Goal: Contribute content: Contribute content

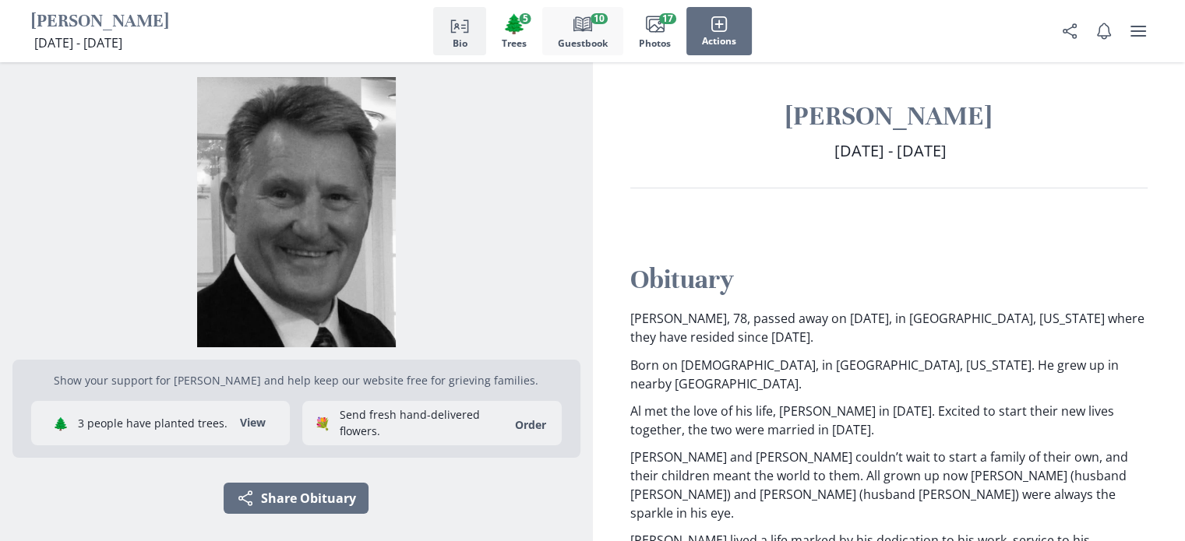
click at [583, 30] on icon "button" at bounding box center [582, 23] width 19 height 15
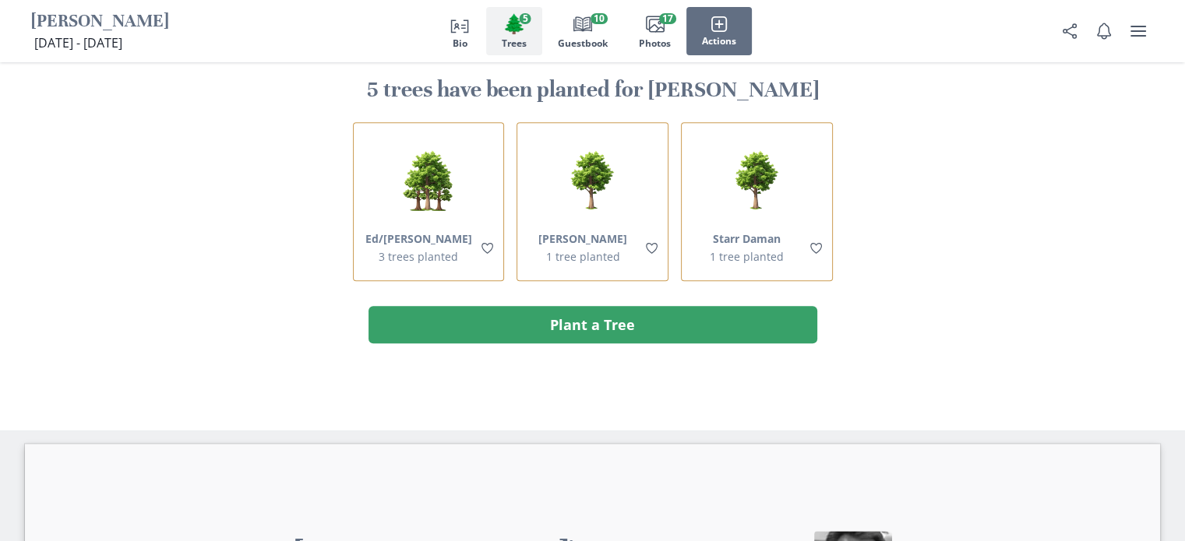
scroll to position [1727, 0]
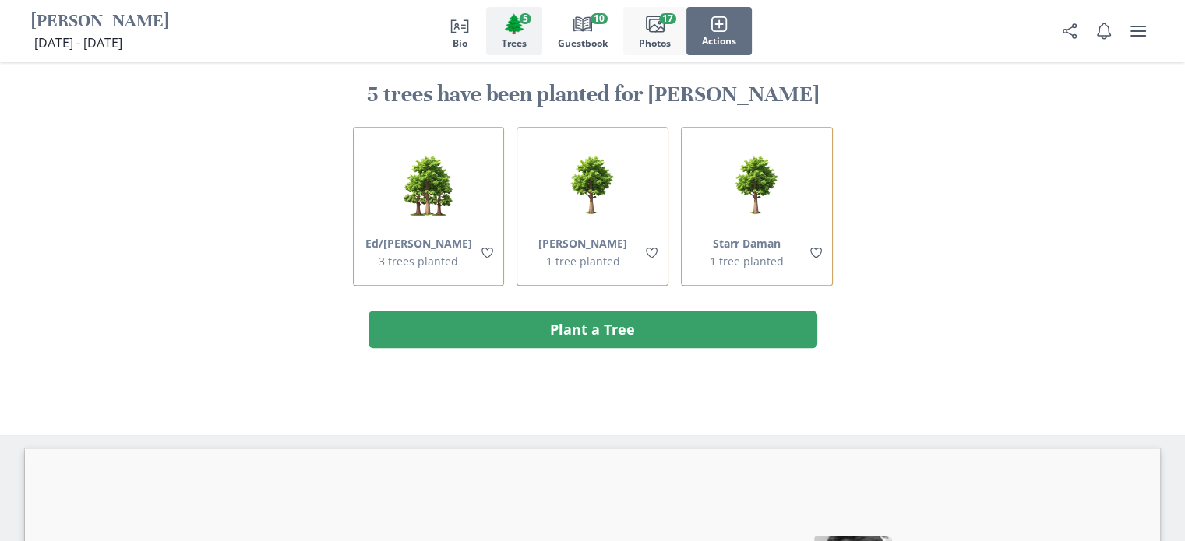
click at [651, 28] on icon "Images" at bounding box center [655, 24] width 19 height 19
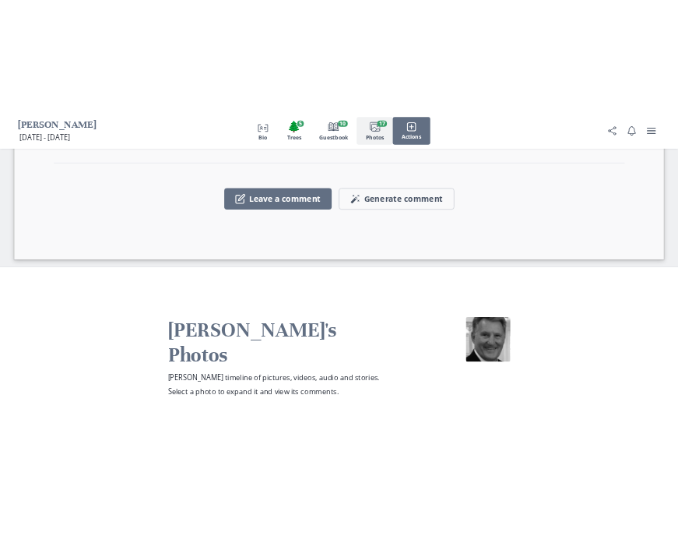
scroll to position [3594, 0]
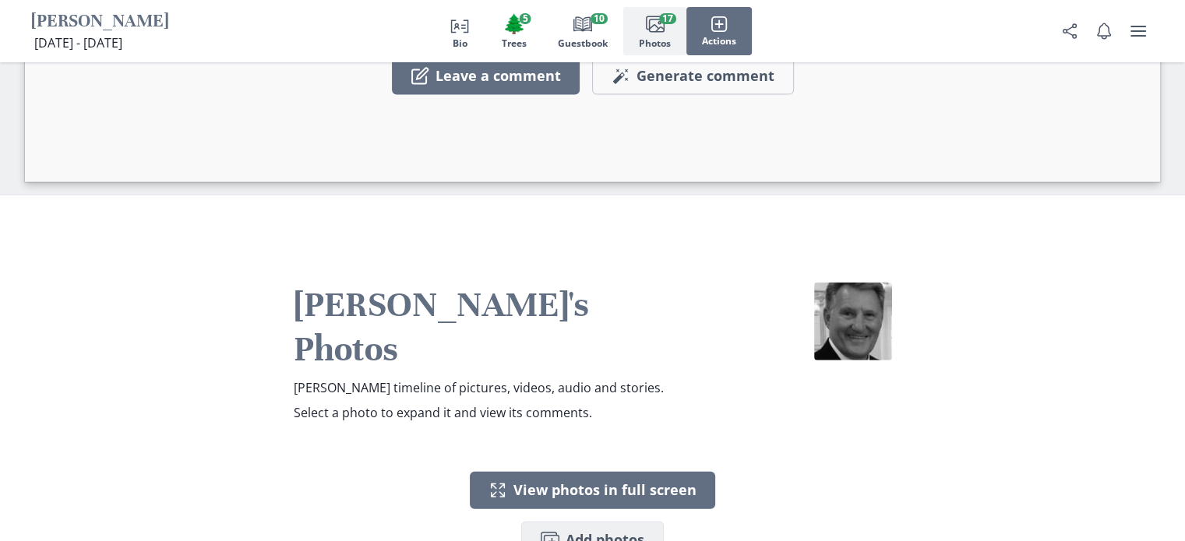
click at [551, 538] on icon "button" at bounding box center [551, 541] width 7 height 7
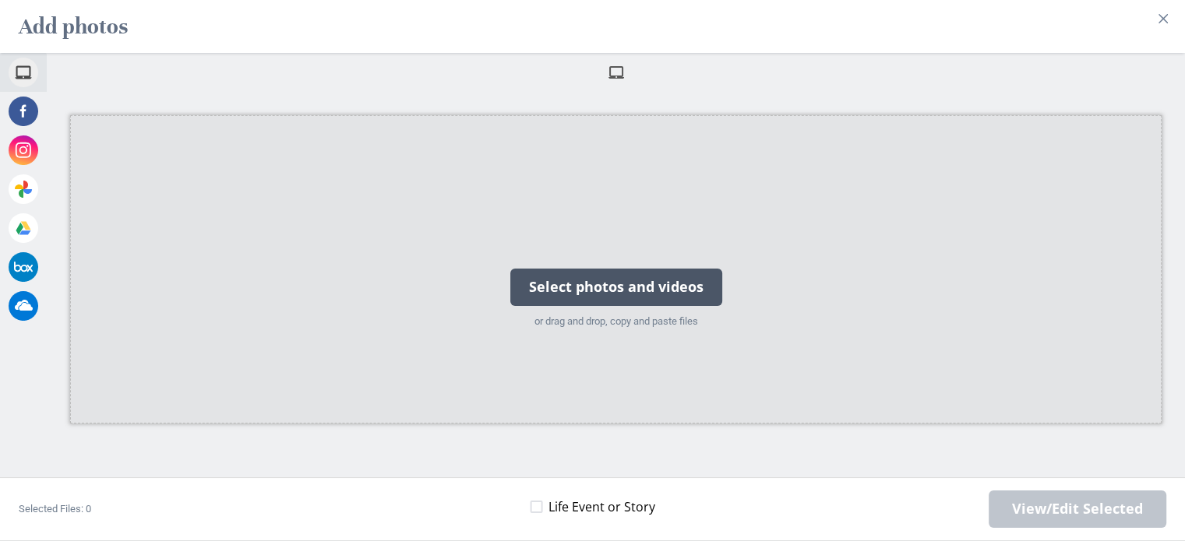
drag, startPoint x: 568, startPoint y: 320, endPoint x: 517, endPoint y: 233, distance: 100.9
click at [517, 233] on div "Select photos and videos or drag and drop, copy and paste files" at bounding box center [616, 270] width 231 height 157
click at [615, 288] on div "Select photos and videos" at bounding box center [616, 287] width 212 height 37
drag, startPoint x: 558, startPoint y: 322, endPoint x: 818, endPoint y: 195, distance: 288.4
click at [818, 195] on div "Select photos and videos or drag and drop, copy and paste files" at bounding box center [615, 269] width 1091 height 308
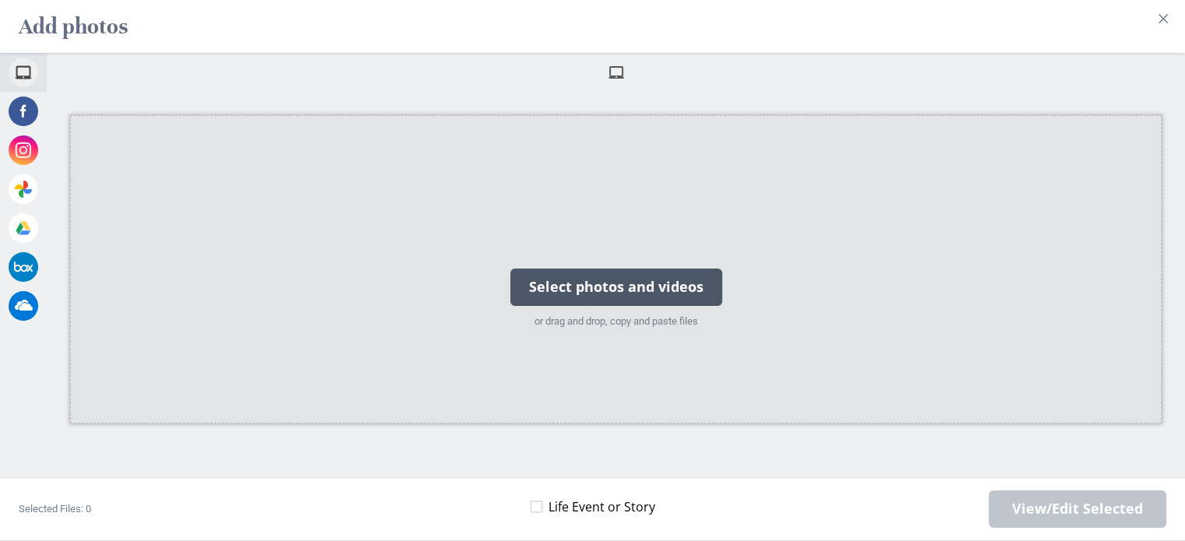
drag, startPoint x: 551, startPoint y: 287, endPoint x: 782, endPoint y: 280, distance: 230.7
click at [782, 280] on div "Select photos and videos or drag and drop, copy and paste files" at bounding box center [615, 269] width 1091 height 308
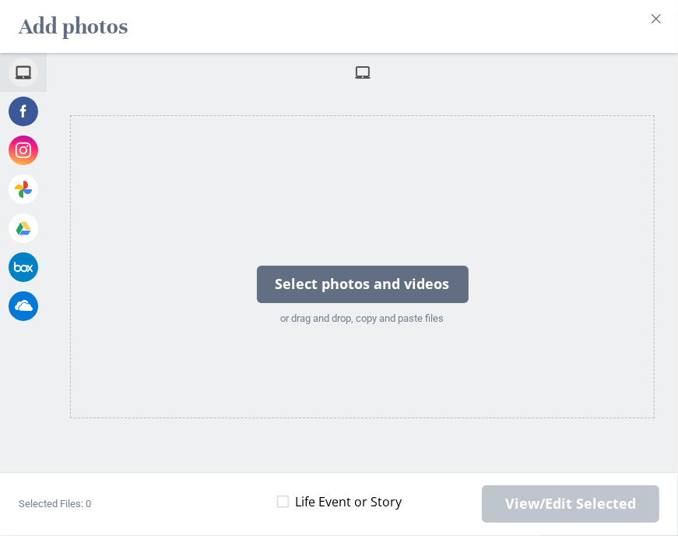
drag, startPoint x: 238, startPoint y: 79, endPoint x: 203, endPoint y: 28, distance: 61.6
click at [203, 28] on section "Add photos My Device Facebook Instagram Google Photos Google Drive Box OneDrive…" at bounding box center [339, 268] width 678 height 536
click at [544, 512] on span "View/Edit Selected" at bounding box center [570, 503] width 131 height 17
click at [366, 72] on span at bounding box center [362, 72] width 17 height 17
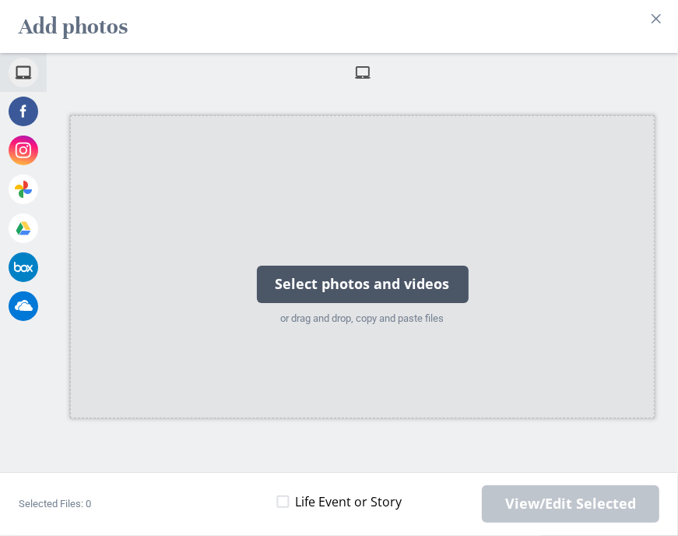
click at [348, 287] on div "Select photos and videos" at bounding box center [363, 284] width 212 height 37
drag, startPoint x: 396, startPoint y: 286, endPoint x: 473, endPoint y: 290, distance: 77.2
click at [469, 290] on div "Select photos and videos" at bounding box center [363, 284] width 212 height 37
click at [335, 280] on div "Select photos and videos" at bounding box center [363, 284] width 212 height 37
drag, startPoint x: 129, startPoint y: 185, endPoint x: 192, endPoint y: 184, distance: 63.1
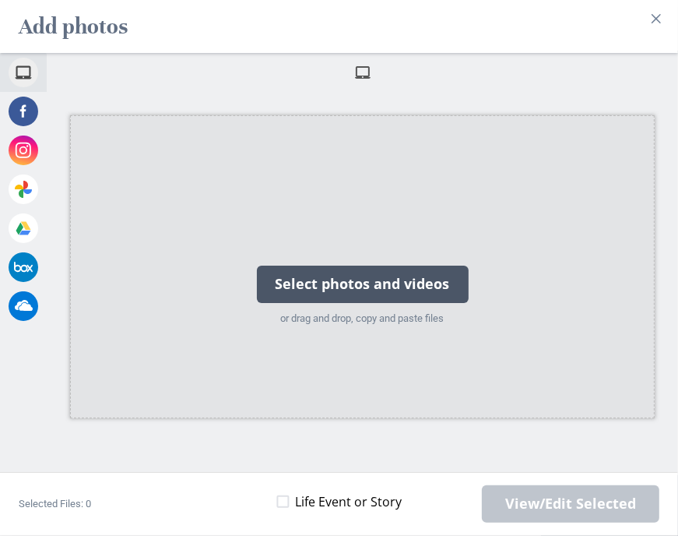
click at [192, 184] on div "Select photos and videos or drag and drop, copy and paste files" at bounding box center [362, 266] width 585 height 303
click at [375, 289] on div "Select photos and videos" at bounding box center [363, 284] width 212 height 37
click at [396, 282] on div "Select photos and videos" at bounding box center [363, 284] width 212 height 37
click at [338, 294] on div "Select photos and videos" at bounding box center [363, 284] width 212 height 37
drag, startPoint x: 489, startPoint y: 222, endPoint x: 586, endPoint y: 210, distance: 97.3
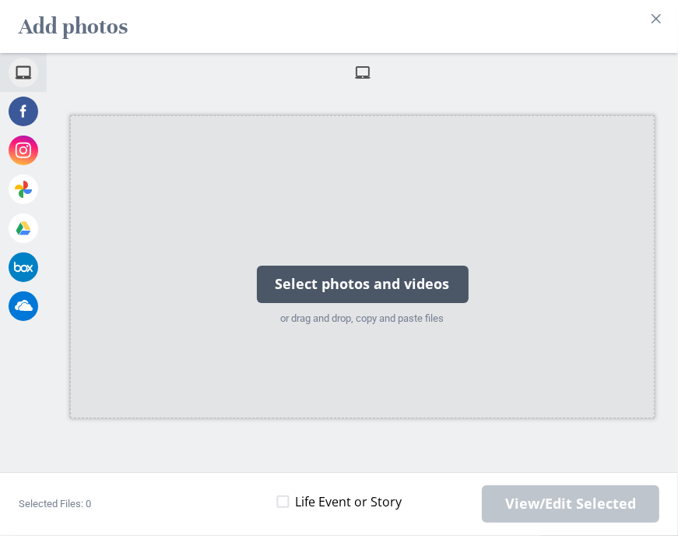
click at [586, 210] on div "Select photos and videos or drag and drop, copy and paste files" at bounding box center [362, 266] width 585 height 303
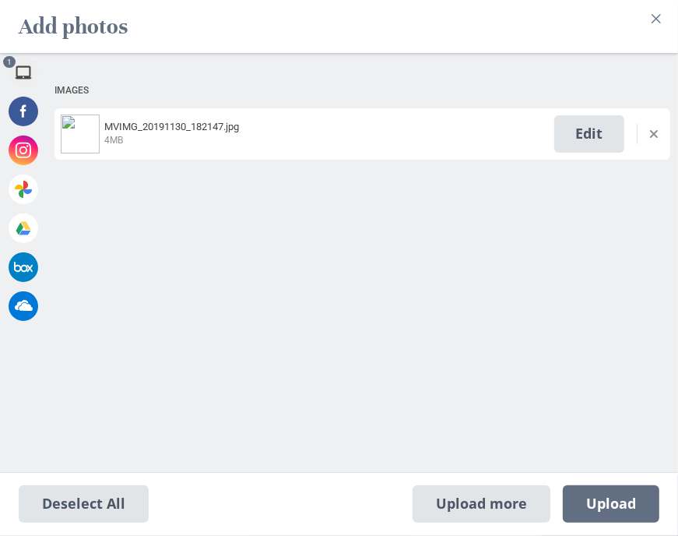
drag, startPoint x: 540, startPoint y: 83, endPoint x: 612, endPoint y: 83, distance: 71.6
click at [612, 83] on div "Images" at bounding box center [363, 90] width 616 height 29
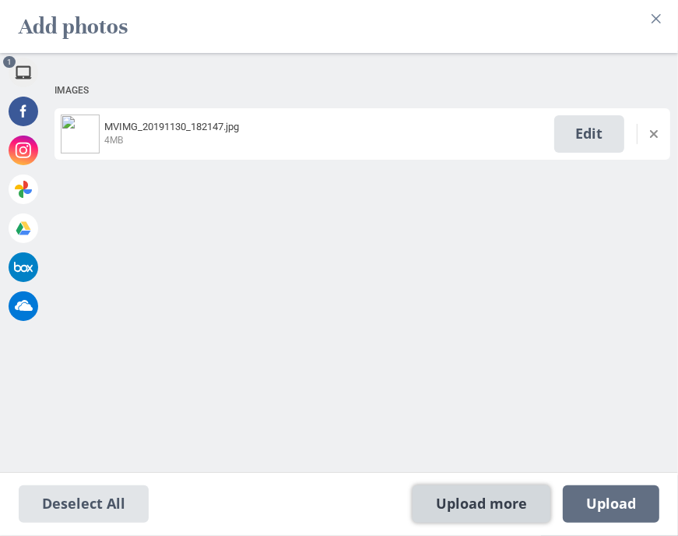
click at [510, 508] on span "Upload more" at bounding box center [482, 503] width 138 height 37
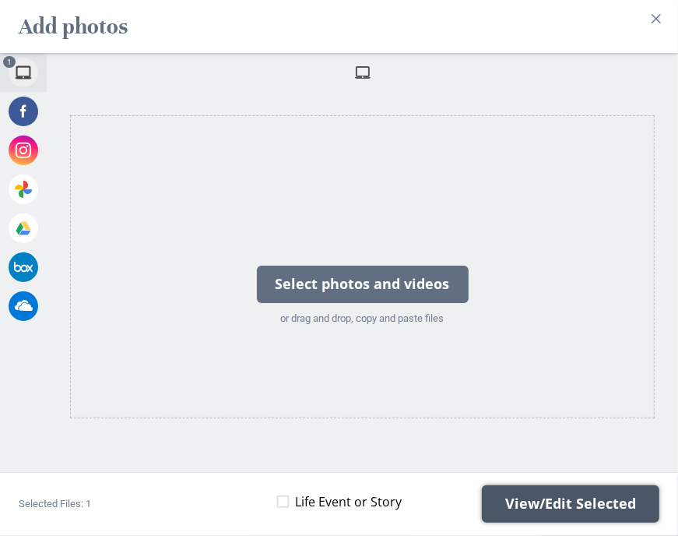
click at [545, 505] on span "View/Edit Selected" at bounding box center [570, 503] width 131 height 17
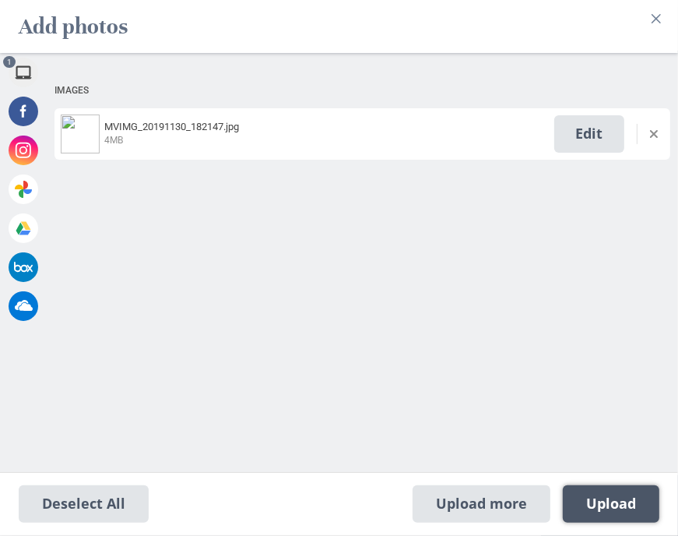
click at [598, 505] on span "Upload 1" at bounding box center [611, 503] width 50 height 17
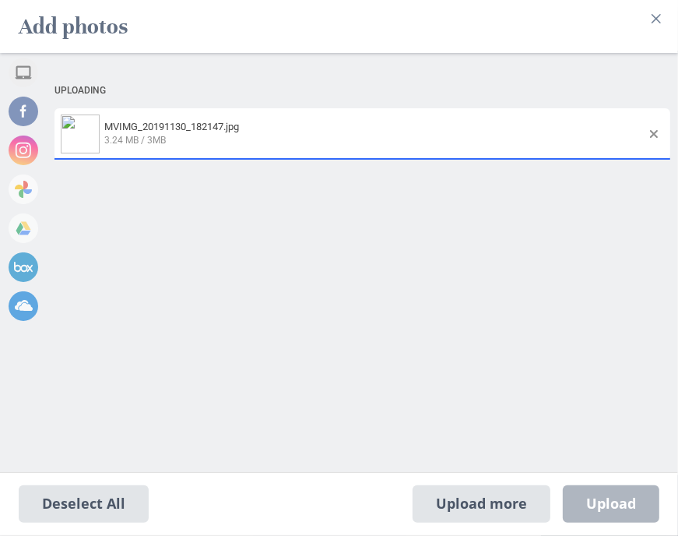
select select "2019"
select select "11"
select select "30"
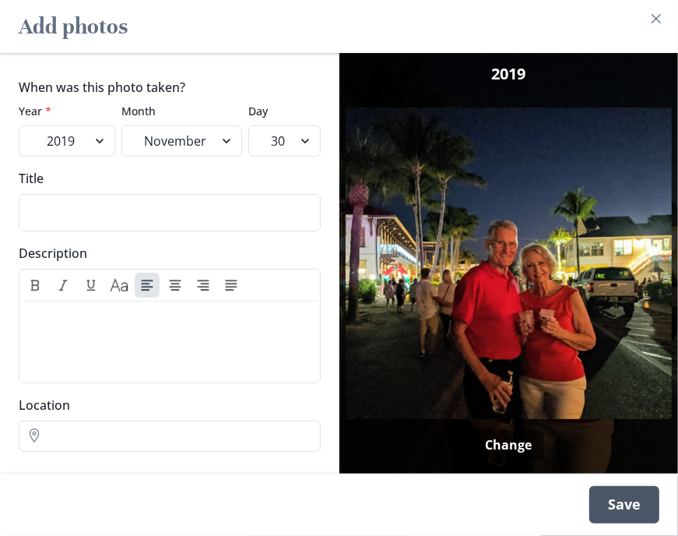
click at [632, 501] on div "Save" at bounding box center [625, 504] width 70 height 37
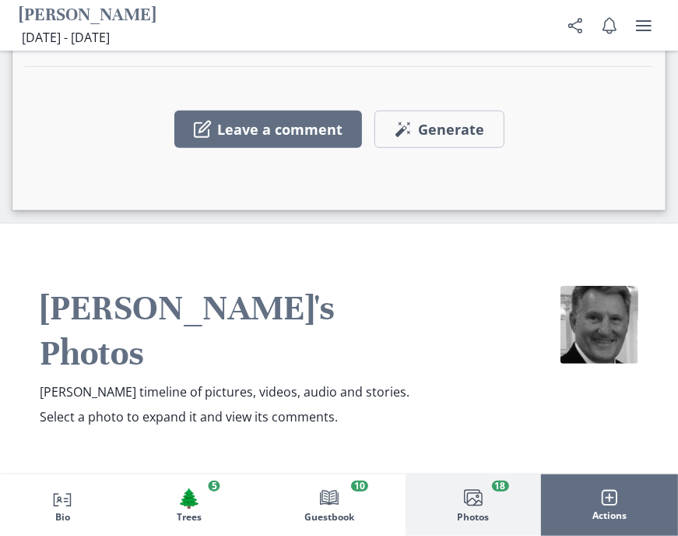
scroll to position [4128, 0]
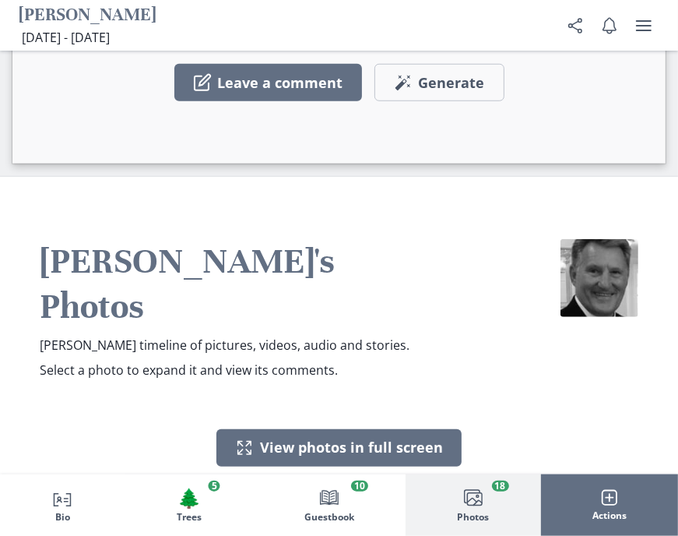
click at [357, 479] on button "Images Add photos" at bounding box center [339, 497] width 143 height 37
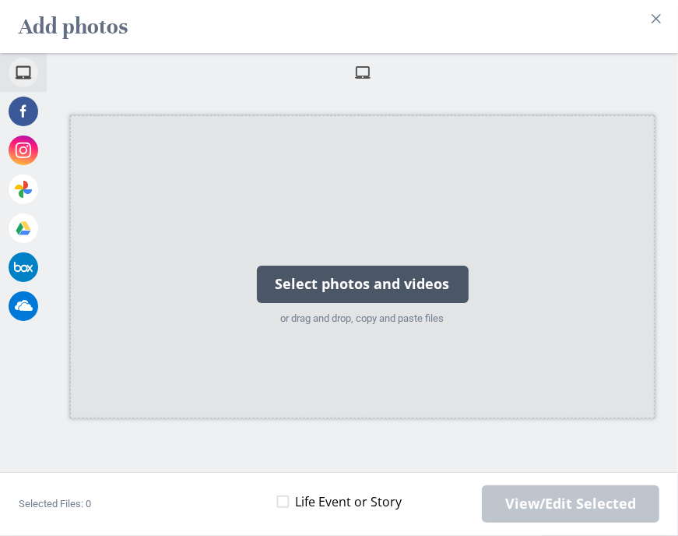
click at [378, 283] on div "Select photos and videos" at bounding box center [363, 284] width 212 height 37
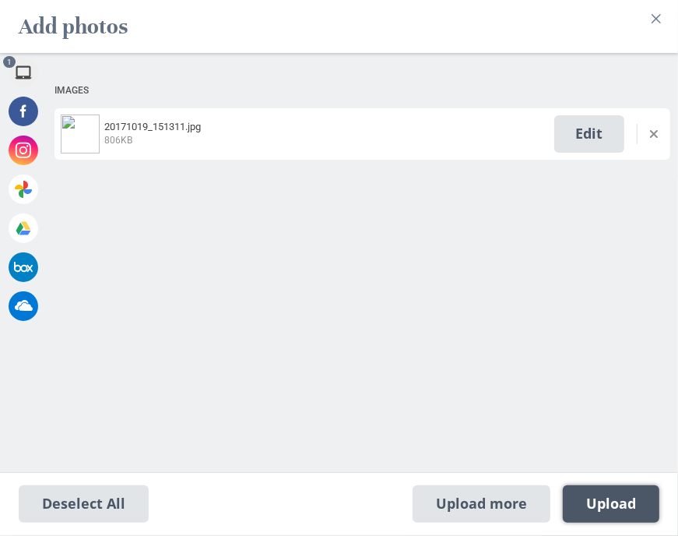
click at [602, 513] on span "Upload 1" at bounding box center [611, 503] width 97 height 37
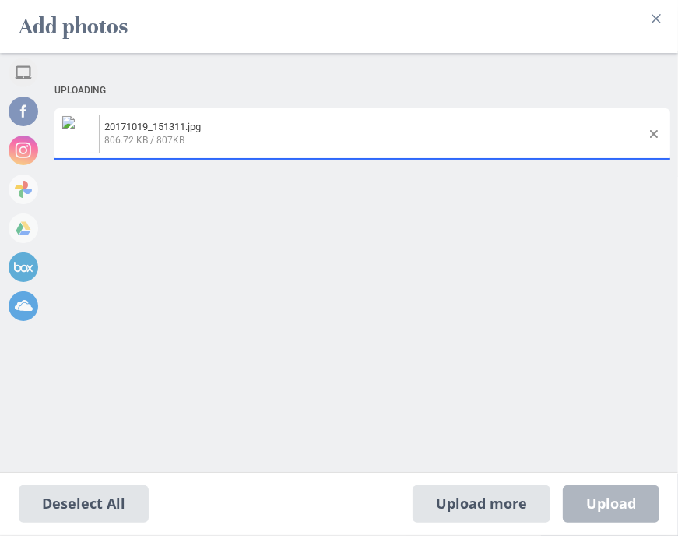
select select "2017"
select select "10"
select select "19"
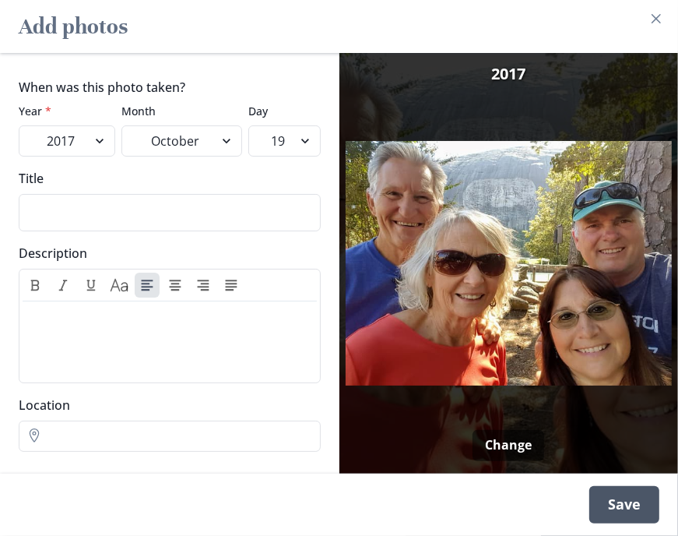
click at [628, 511] on div "Save" at bounding box center [625, 504] width 70 height 37
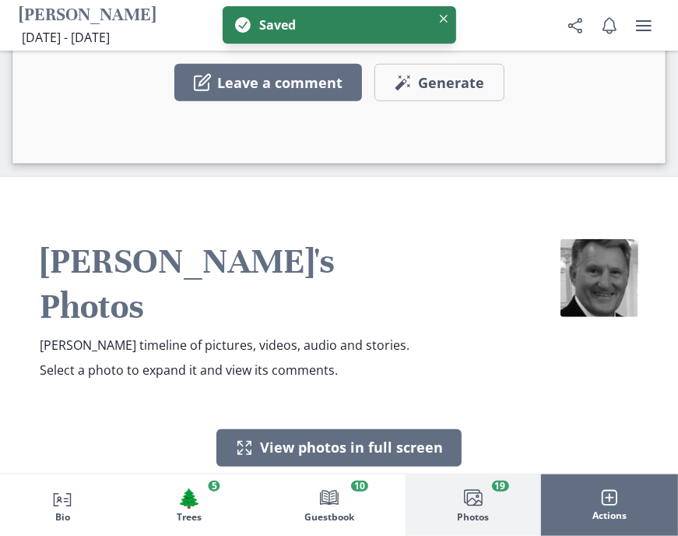
click at [340, 479] on button "Images Add photos" at bounding box center [339, 497] width 143 height 37
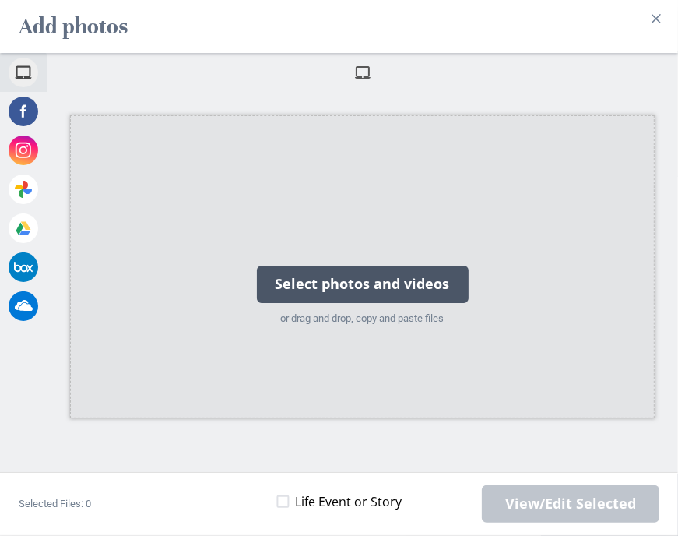
click at [340, 284] on div "Select photos and videos" at bounding box center [363, 284] width 212 height 37
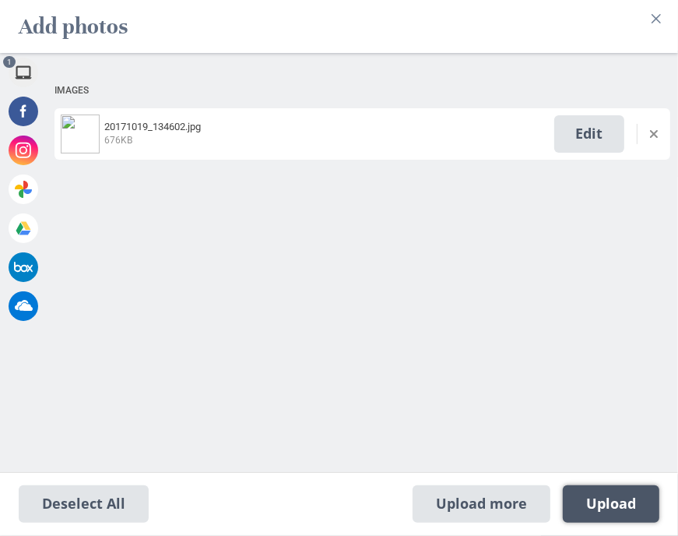
click at [627, 506] on span "Upload 1" at bounding box center [611, 503] width 50 height 17
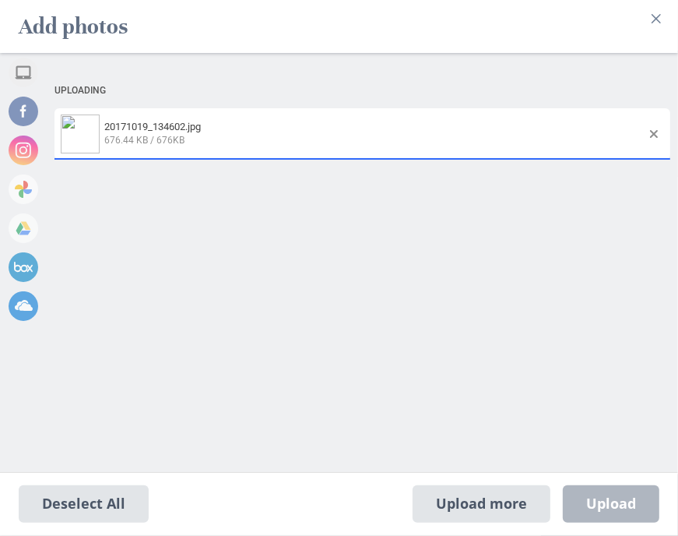
select select "2017"
select select "10"
select select "19"
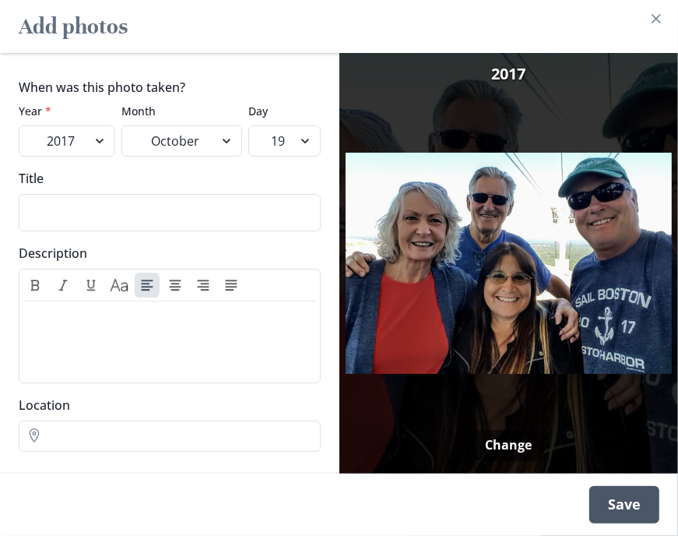
click at [619, 509] on div "Save" at bounding box center [625, 504] width 70 height 37
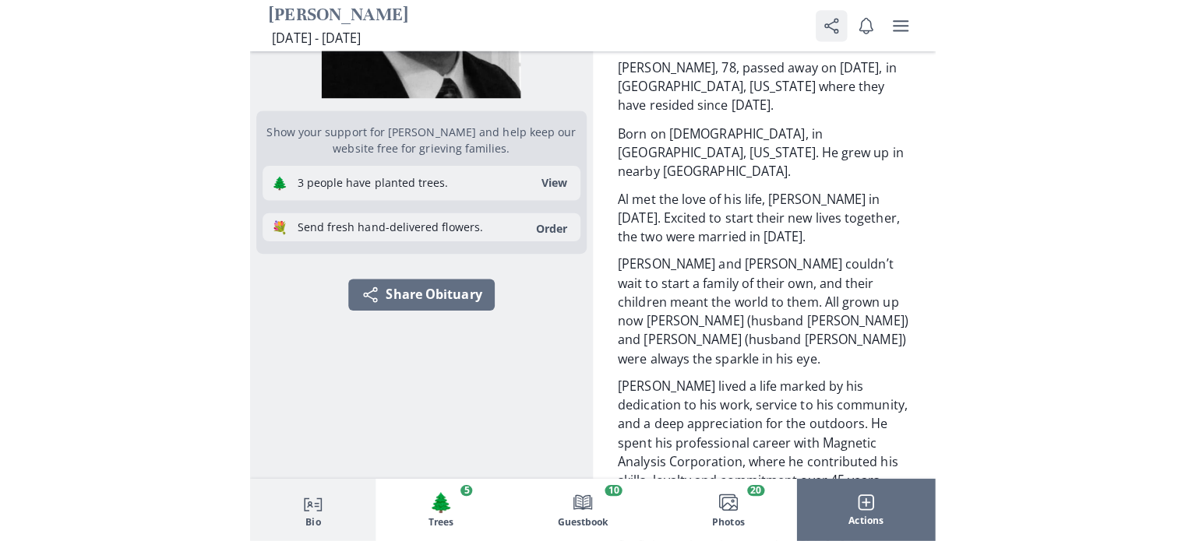
scroll to position [0, 0]
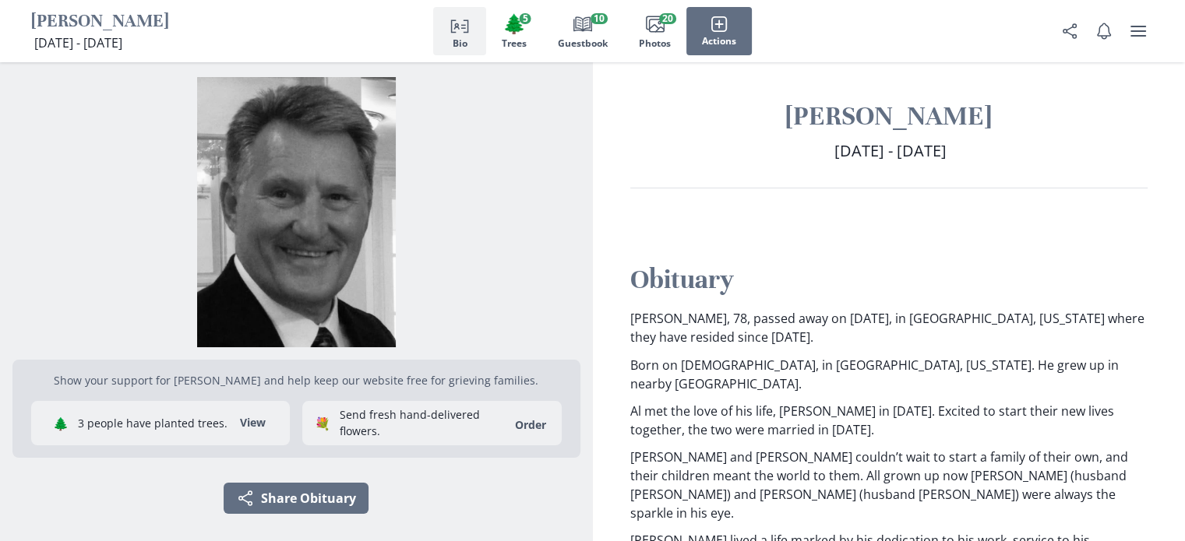
click at [901, 26] on div "Person profile Bio 🌲 Trees 5 Book Guestbook 10 Images Photos 20 Actions" at bounding box center [592, 31] width 1185 height 62
